Goal: Obtain resource: Download file/media

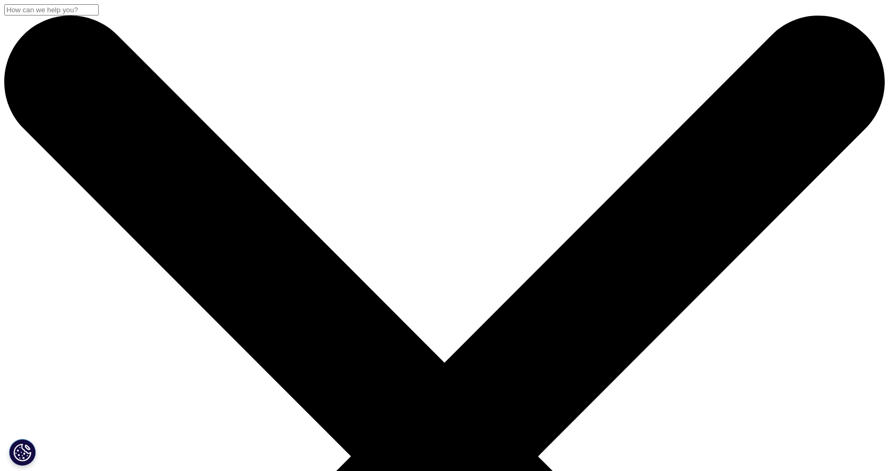
scroll to position [267, 0]
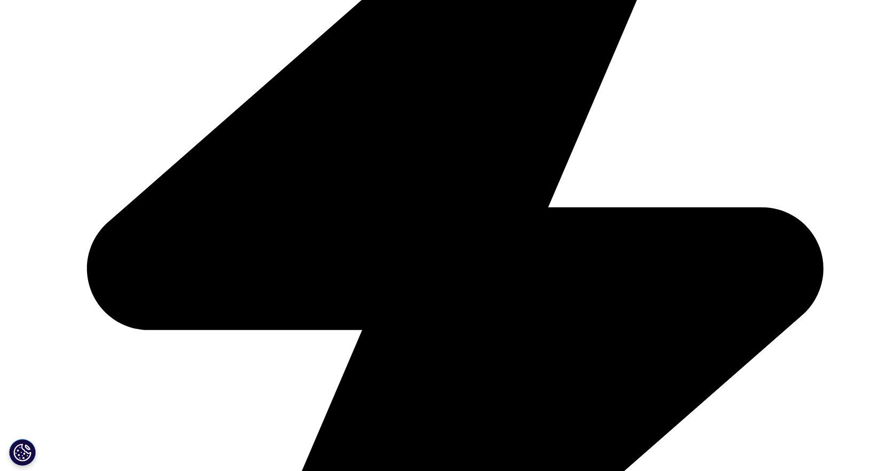
scroll to position [427, 0]
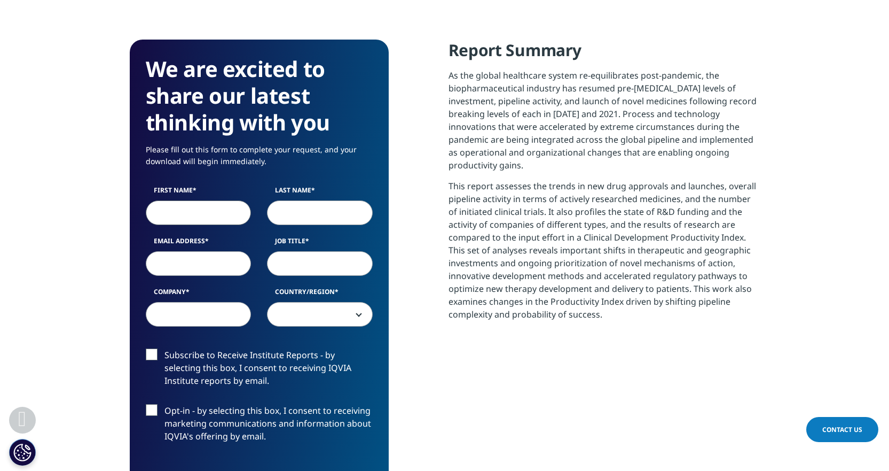
click at [182, 218] on input "First Name" at bounding box center [199, 212] width 106 height 25
click at [189, 220] on input "First Name" at bounding box center [199, 212] width 106 height 25
type input "Anna"
click at [292, 207] on input "Last Name" at bounding box center [320, 212] width 106 height 25
type input "Byzia"
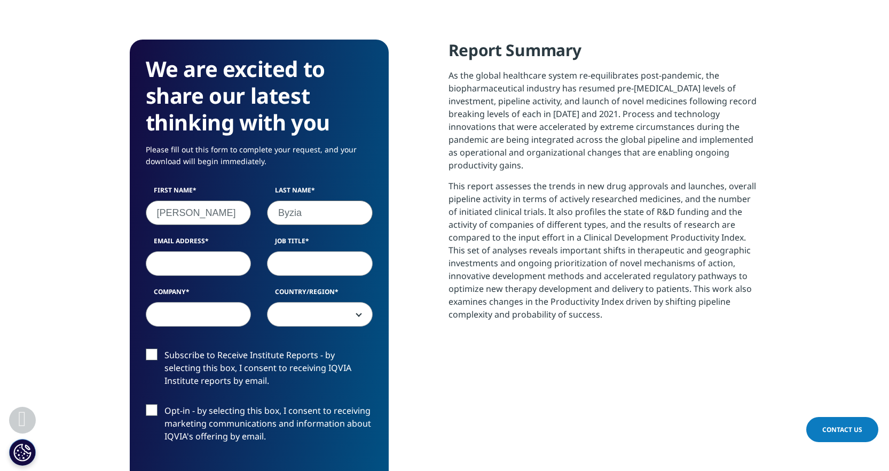
click at [208, 263] on input "Email Address" at bounding box center [199, 263] width 106 height 25
type input "anna_byzia@mckinsey.com"
click at [297, 260] on input "Job Title" at bounding box center [320, 263] width 106 height 25
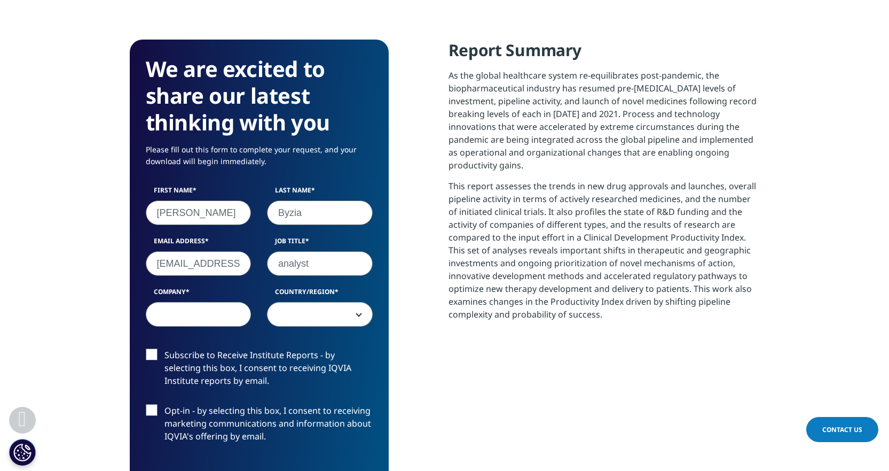
type input "analyst"
click at [209, 317] on input "Company" at bounding box center [199, 314] width 106 height 25
type input "Mckinsey"
click at [313, 303] on span at bounding box center [320, 314] width 105 height 25
click at [314, 313] on span at bounding box center [320, 314] width 105 height 25
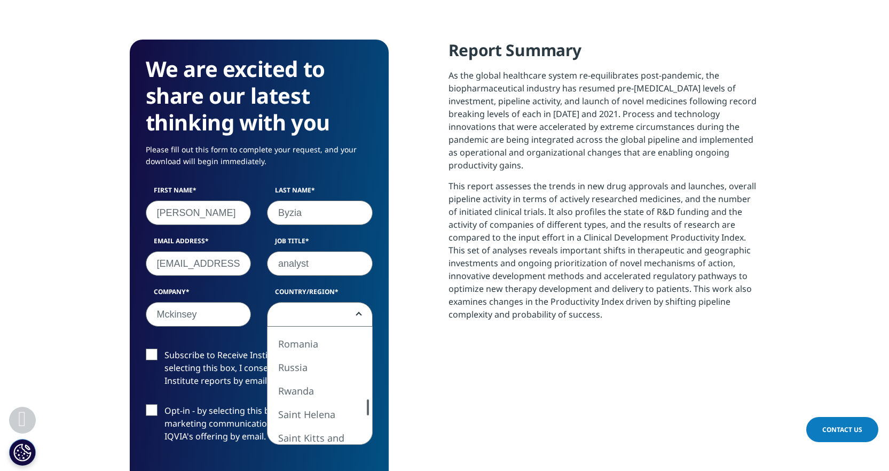
select select "Poland"
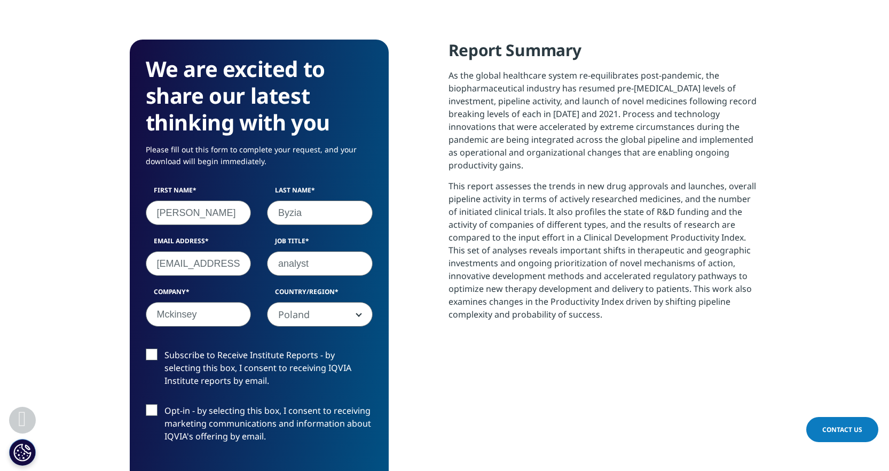
click at [192, 361] on label "Subscribe to Receive Institute Reports - by selecting this box, I consent to re…" at bounding box center [259, 370] width 227 height 44
click at [164, 348] on input "Subscribe to Receive Institute Reports - by selecting this box, I consent to re…" at bounding box center [164, 348] width 0 height 0
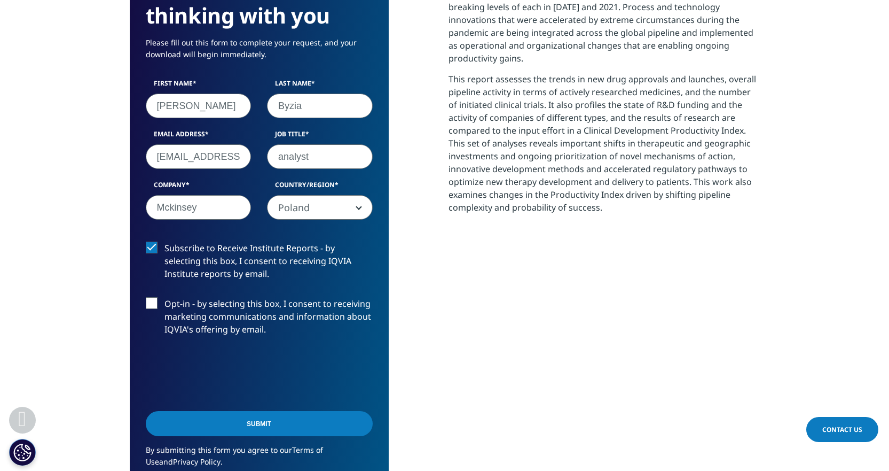
click at [287, 419] on input "Submit" at bounding box center [259, 423] width 227 height 25
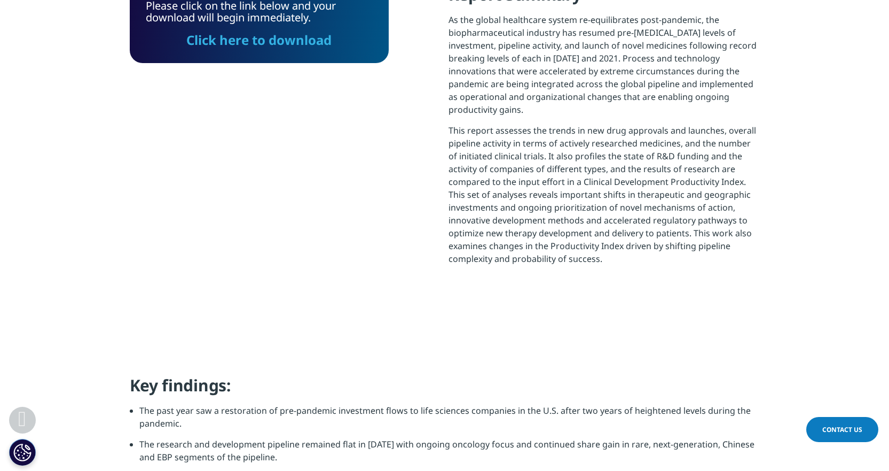
scroll to position [303, 630]
click at [252, 39] on link "Click here to download" at bounding box center [258, 40] width 145 height 18
